Goal: Browse casually

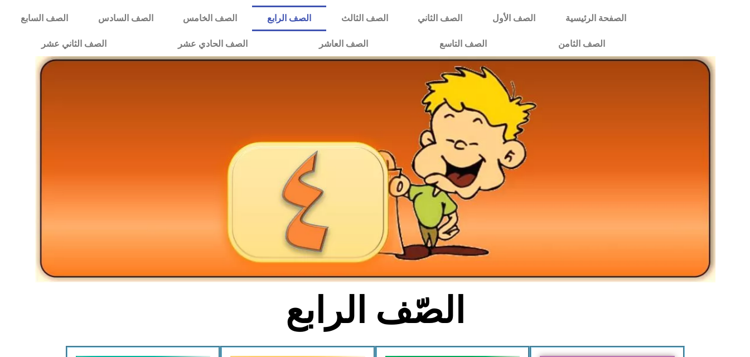
scroll to position [245, 0]
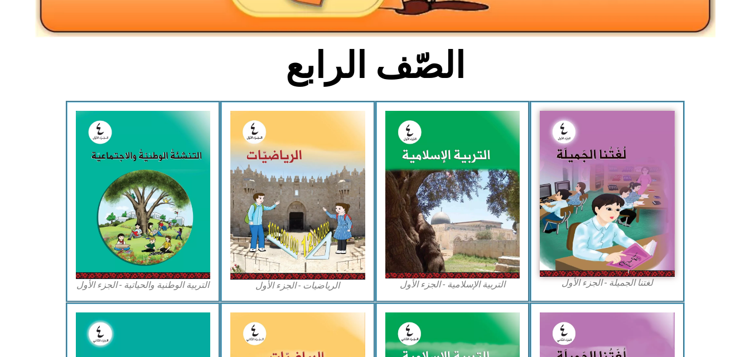
click at [585, 188] on img at bounding box center [607, 194] width 135 height 166
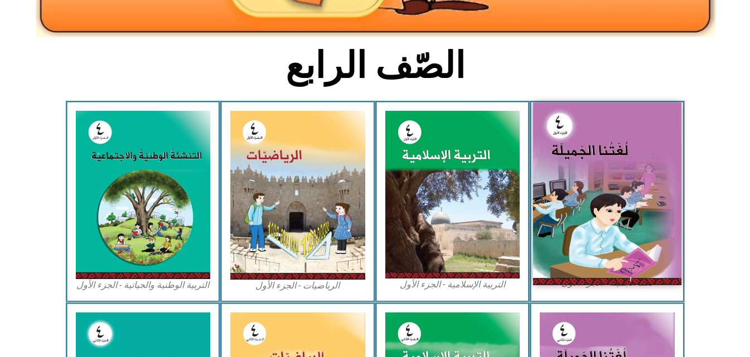
drag, startPoint x: 0, startPoint y: 0, endPoint x: 585, endPoint y: 188, distance: 614.8
click at [585, 188] on img at bounding box center [607, 194] width 148 height 182
click at [579, 151] on img at bounding box center [607, 194] width 148 height 182
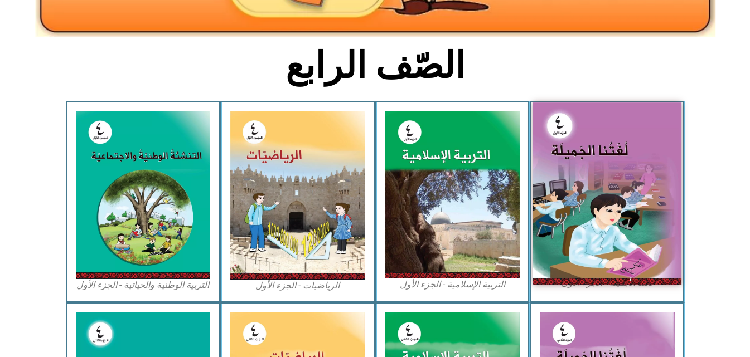
click at [579, 151] on img at bounding box center [607, 194] width 148 height 182
click at [615, 210] on img at bounding box center [607, 194] width 148 height 182
click at [580, 182] on img at bounding box center [607, 194] width 148 height 182
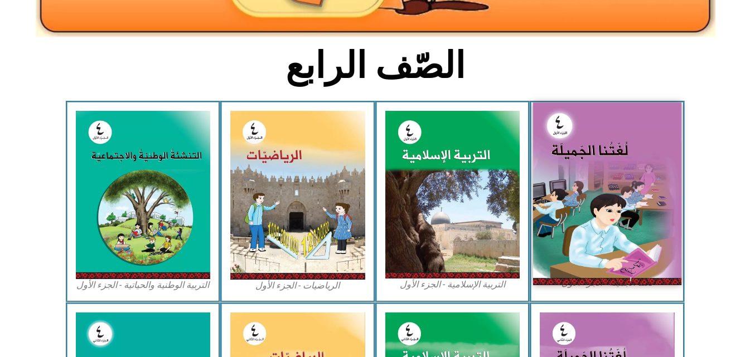
click at [562, 153] on img at bounding box center [607, 194] width 148 height 182
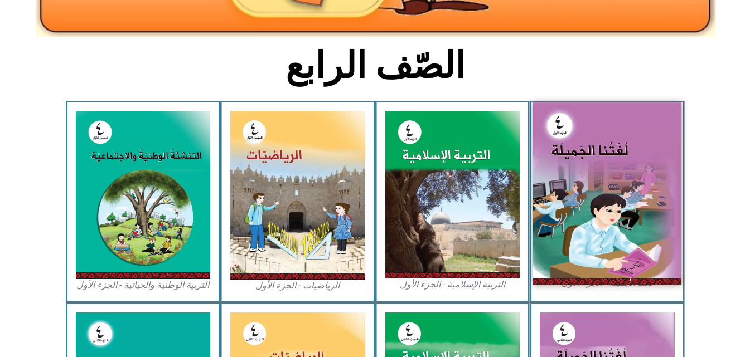
click at [552, 137] on img at bounding box center [607, 194] width 148 height 182
click at [600, 162] on img at bounding box center [607, 194] width 148 height 182
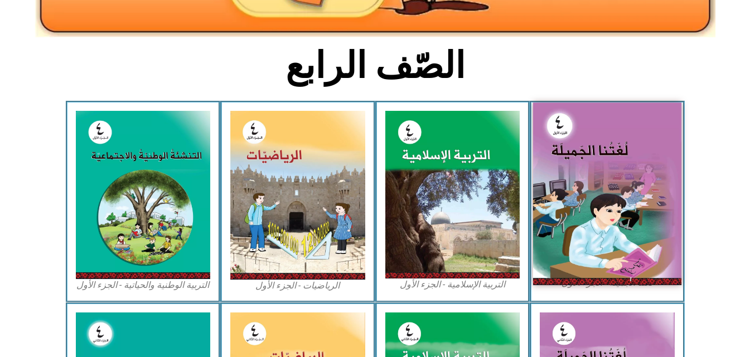
click at [587, 198] on img at bounding box center [607, 194] width 148 height 182
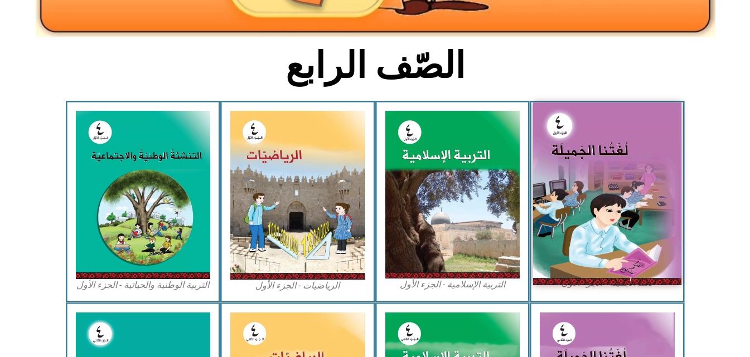
click at [587, 198] on img at bounding box center [607, 194] width 148 height 182
